Goal: Navigation & Orientation: Understand site structure

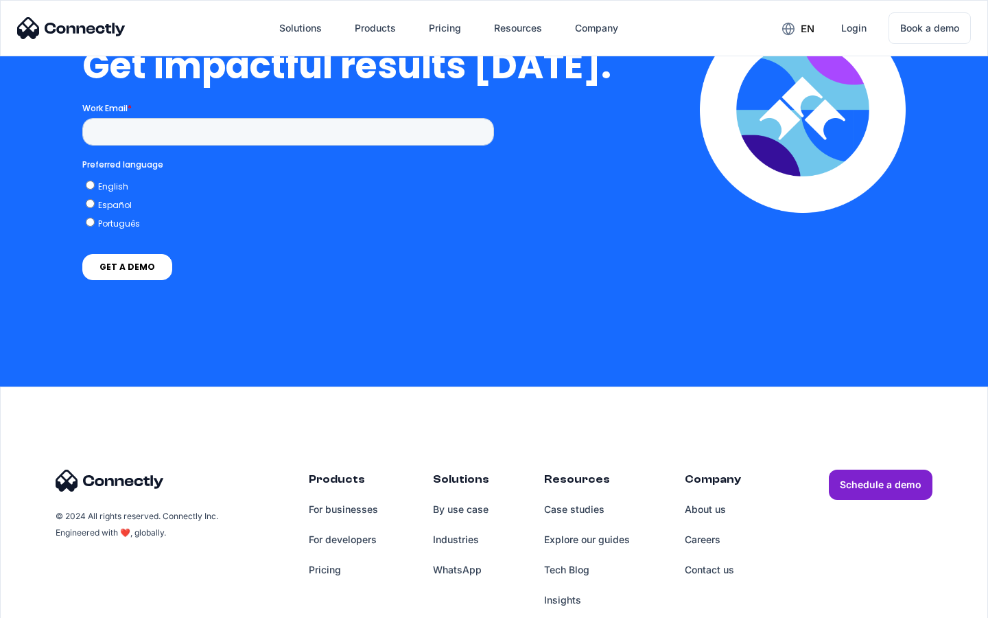
scroll to position [3028, 0]
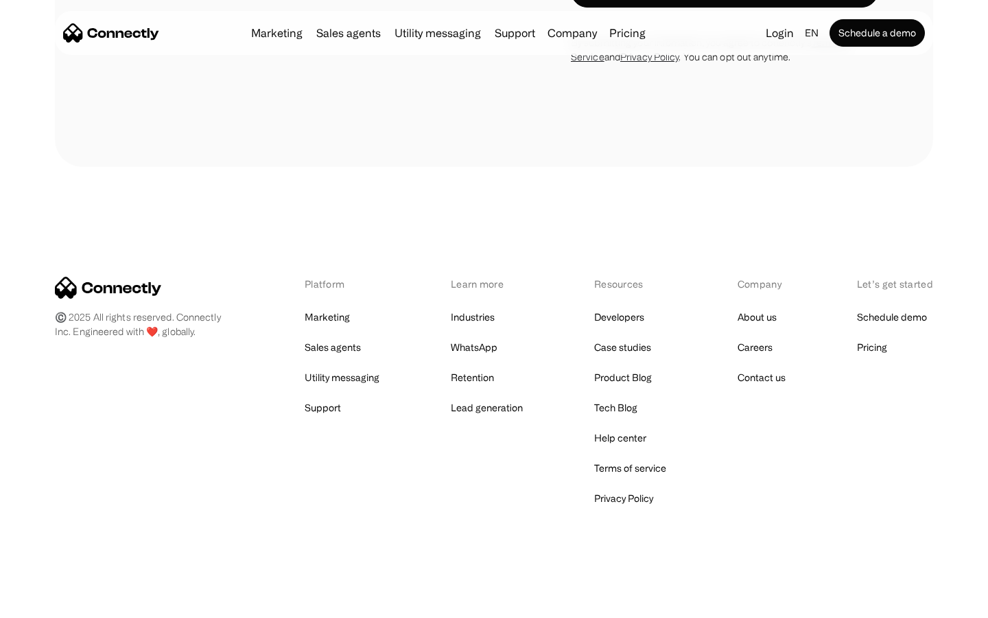
scroll to position [4619, 0]
